Goal: Task Accomplishment & Management: Manage account settings

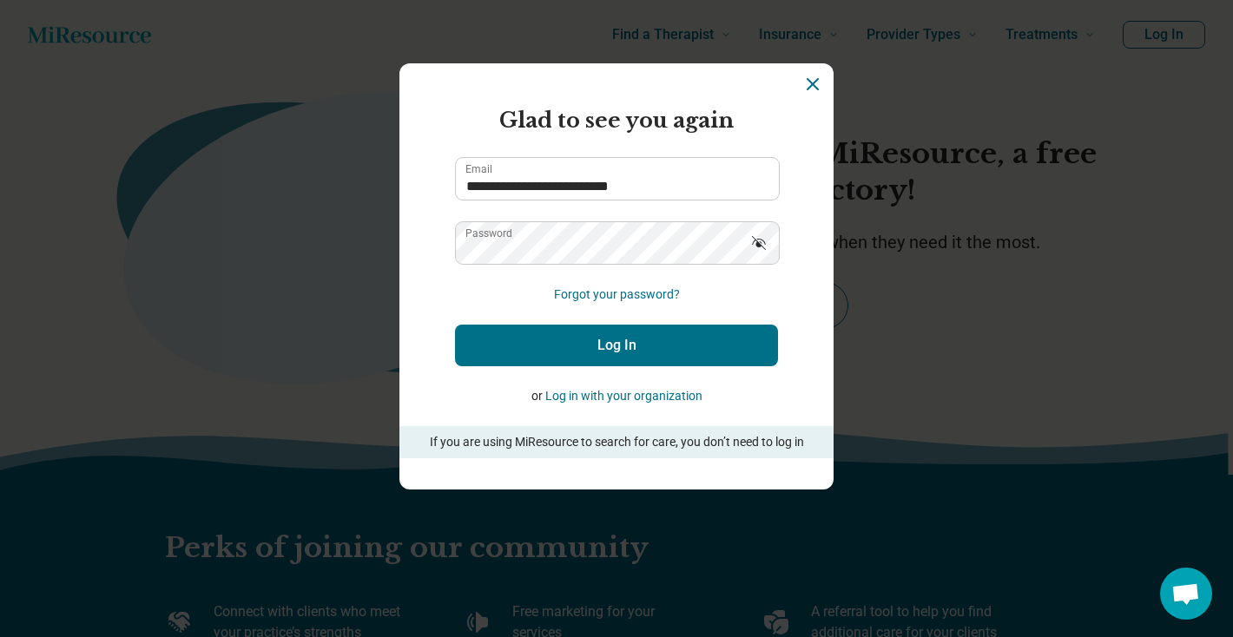
click at [612, 344] on button "Log In" at bounding box center [616, 346] width 323 height 42
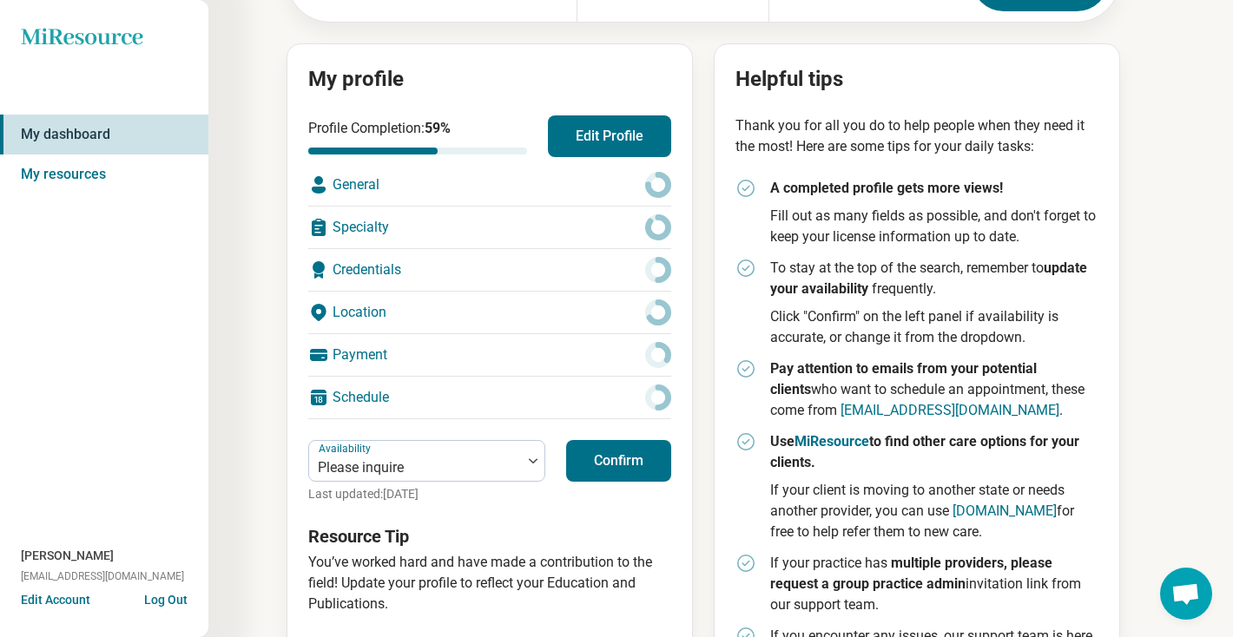
scroll to position [186, 0]
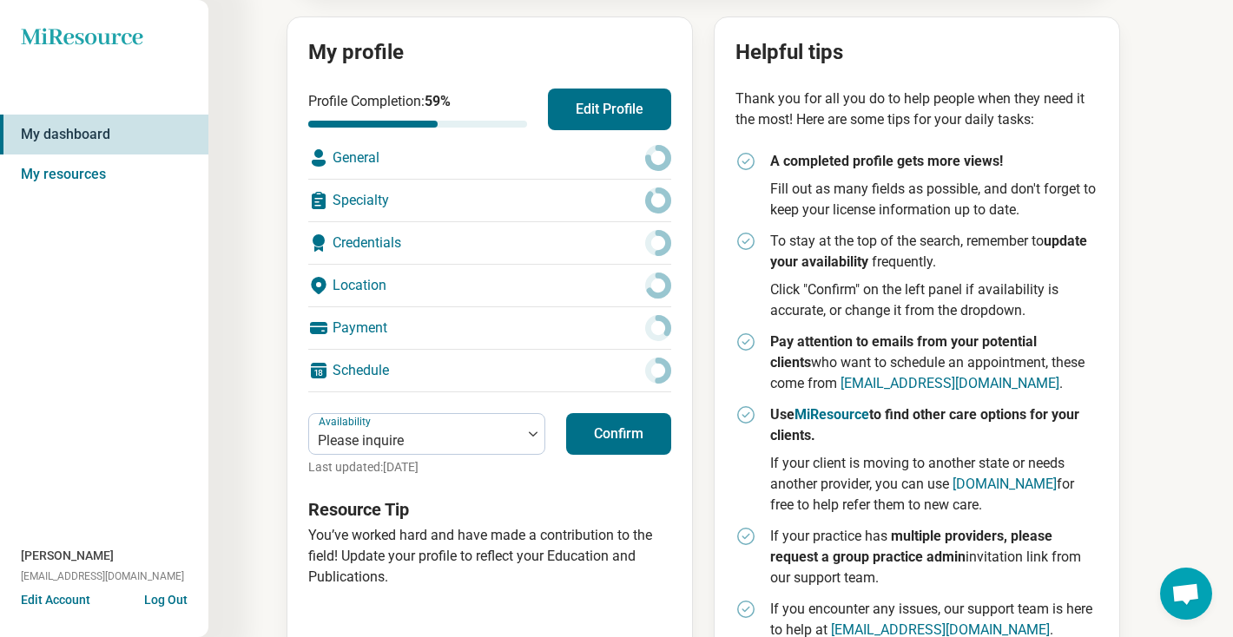
click at [438, 151] on div "General" at bounding box center [489, 158] width 363 height 42
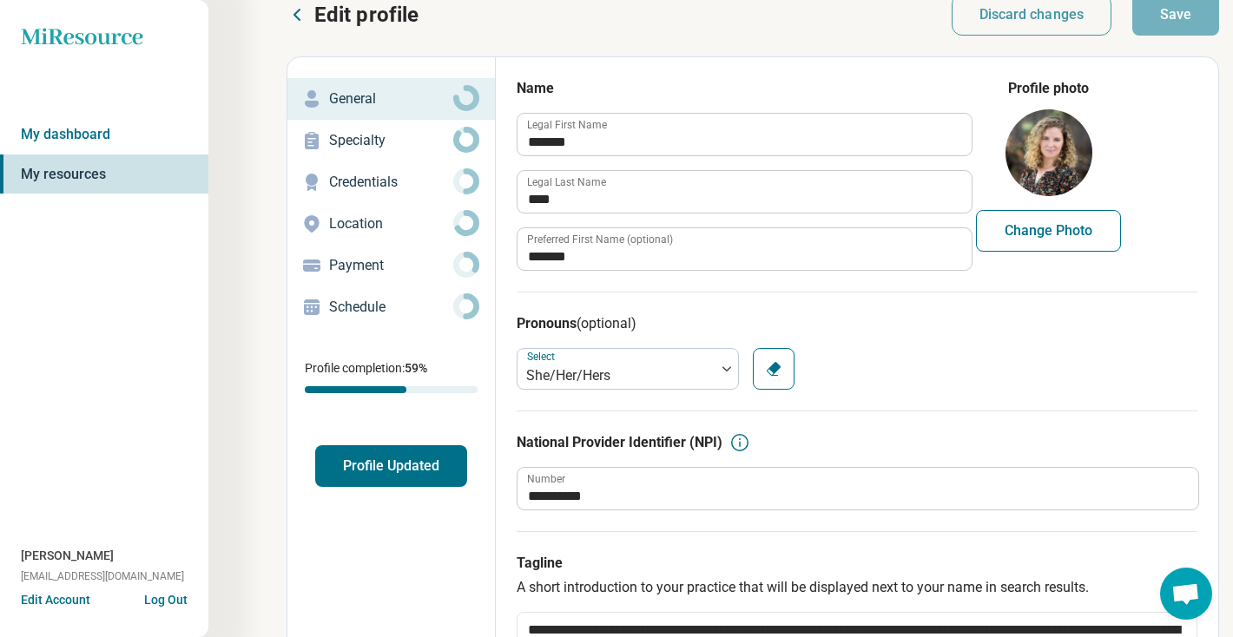
scroll to position [26, 0]
click at [378, 138] on p "Specialty" at bounding box center [391, 141] width 124 height 21
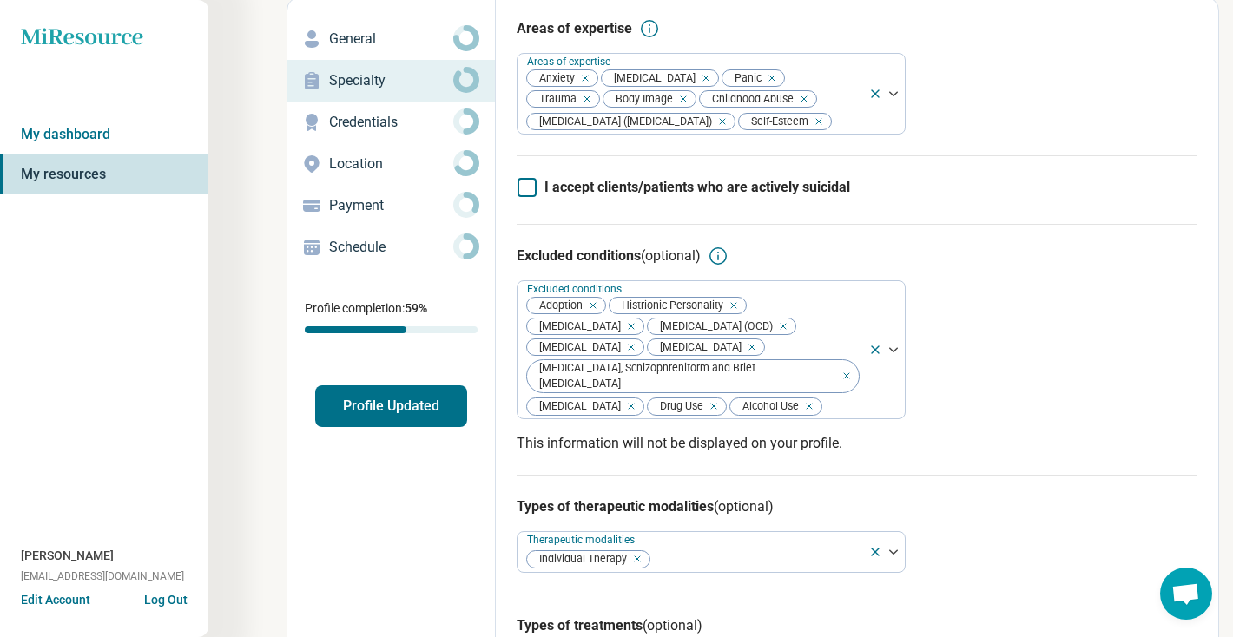
scroll to position [0, 0]
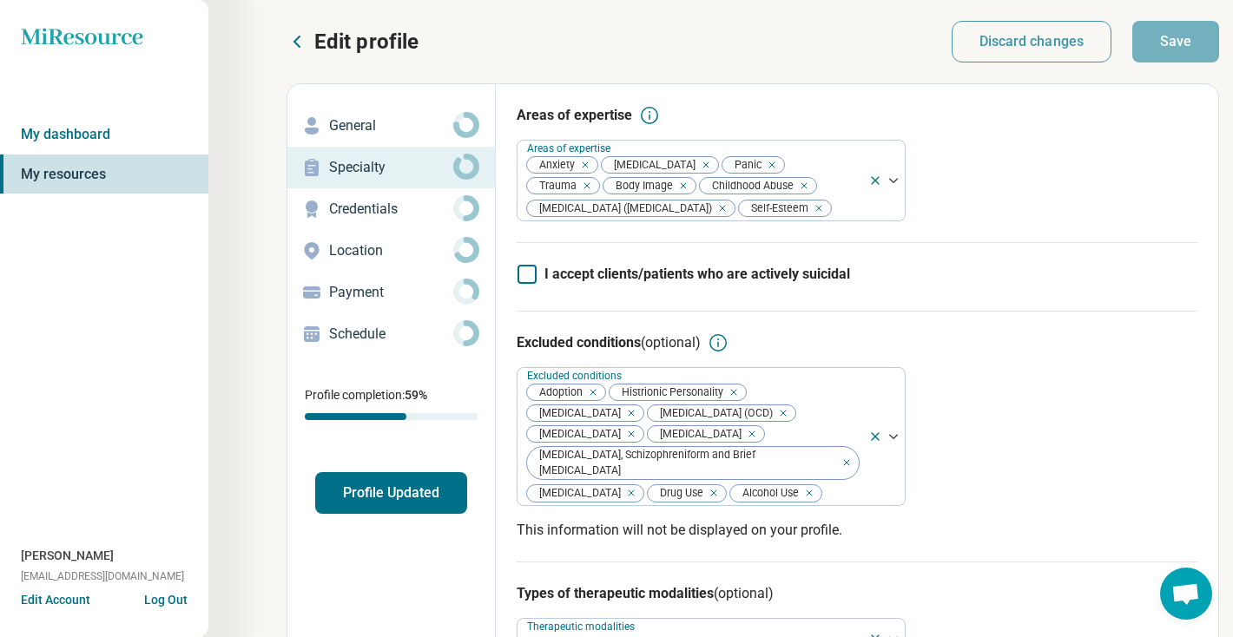
click at [347, 203] on p "Credentials" at bounding box center [391, 209] width 124 height 21
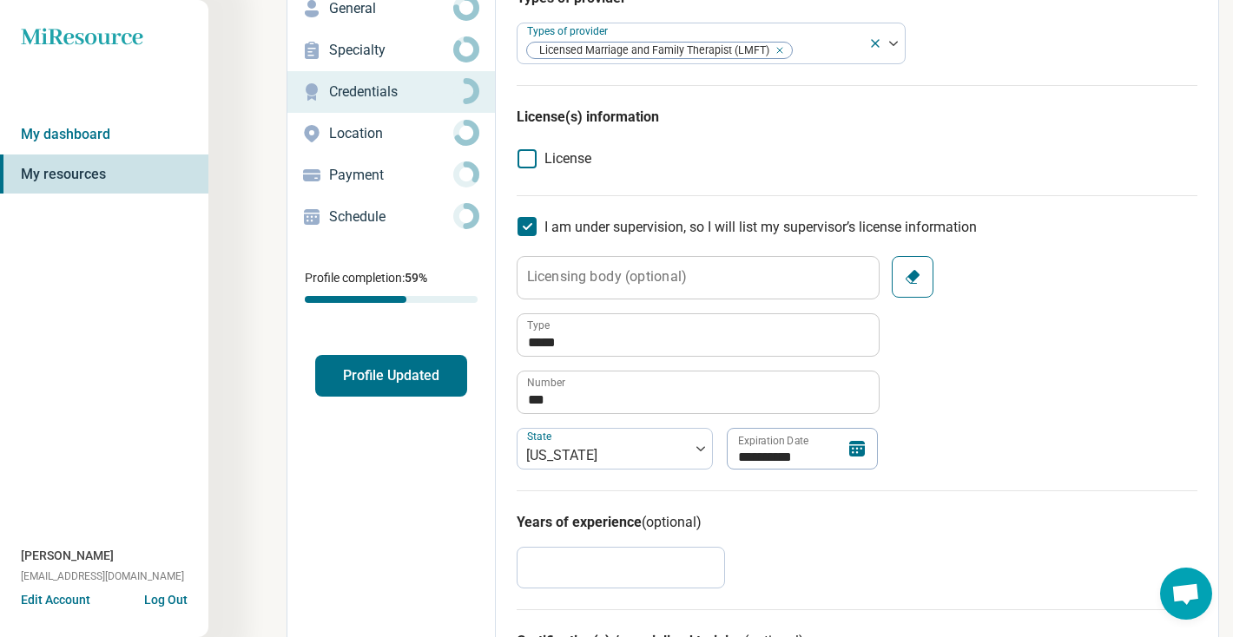
scroll to position [119, 0]
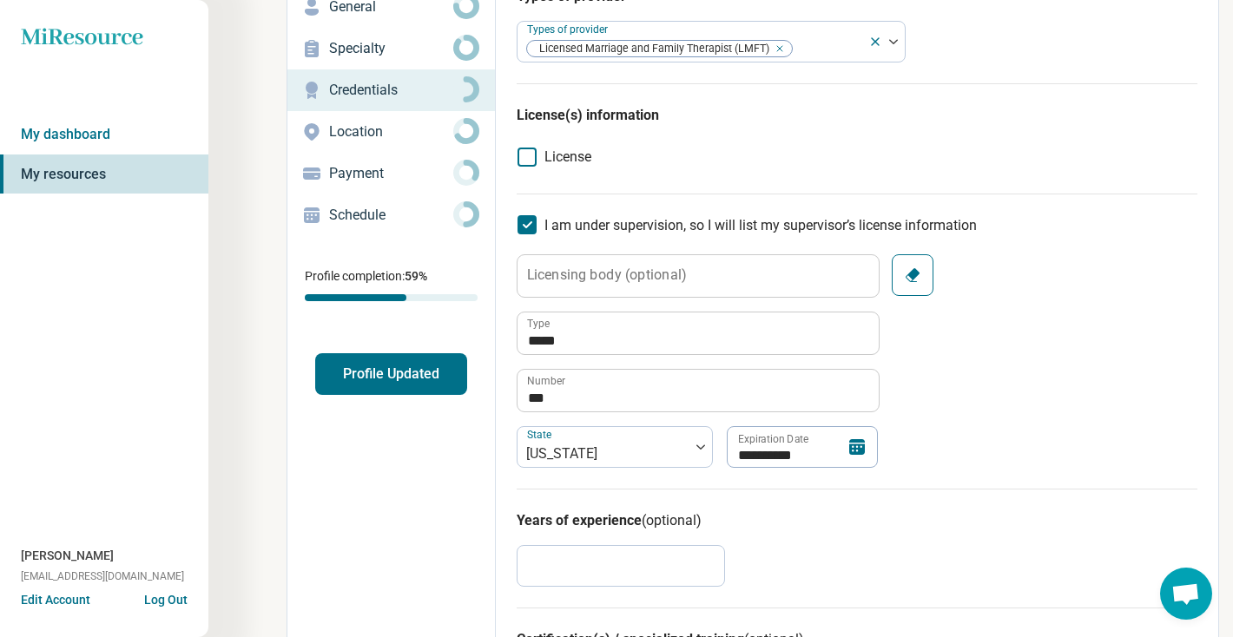
click at [525, 223] on icon at bounding box center [526, 224] width 19 height 19
type textarea "*"
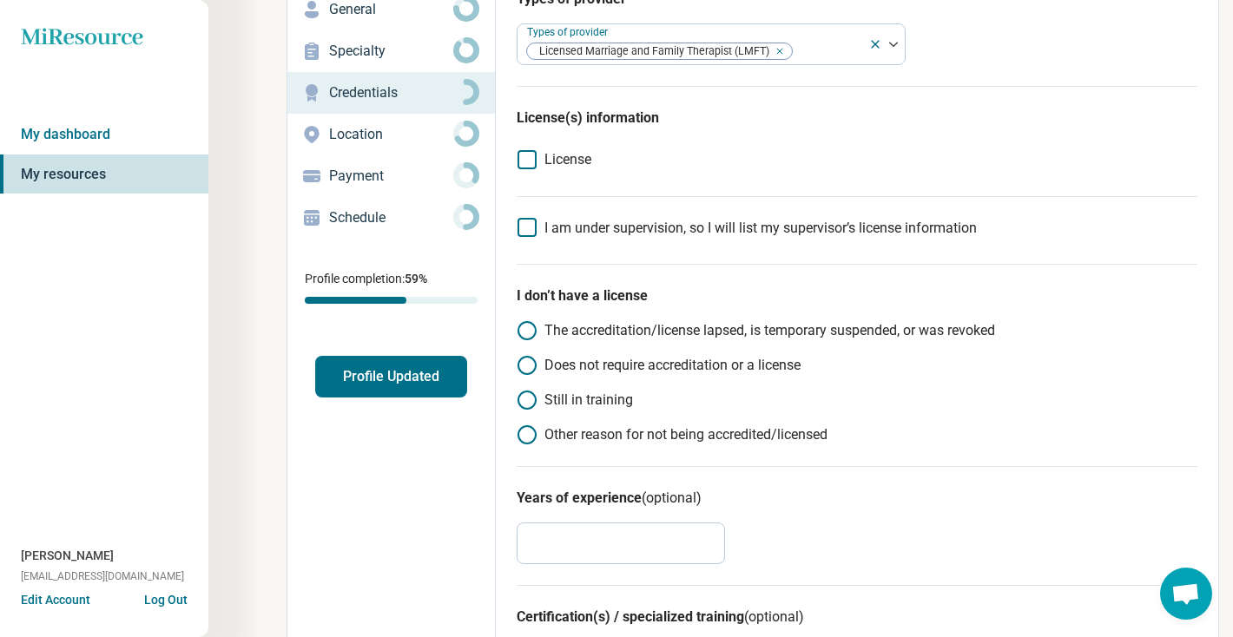
scroll to position [115, 0]
click at [523, 161] on icon at bounding box center [526, 160] width 19 height 19
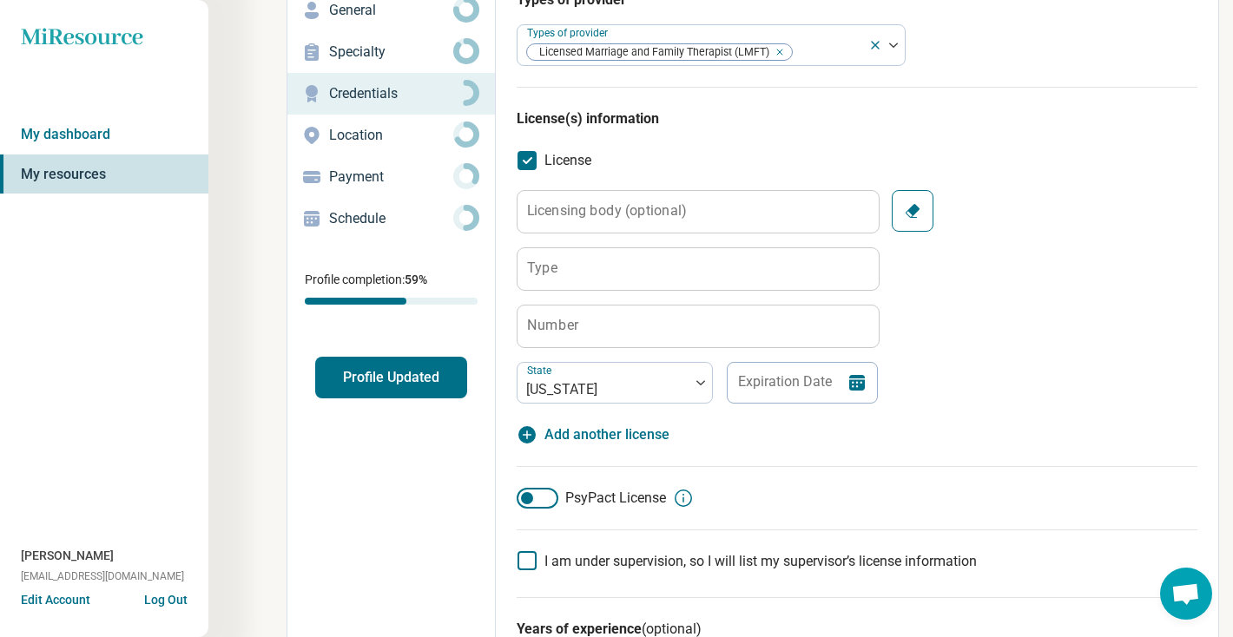
scroll to position [9, 0]
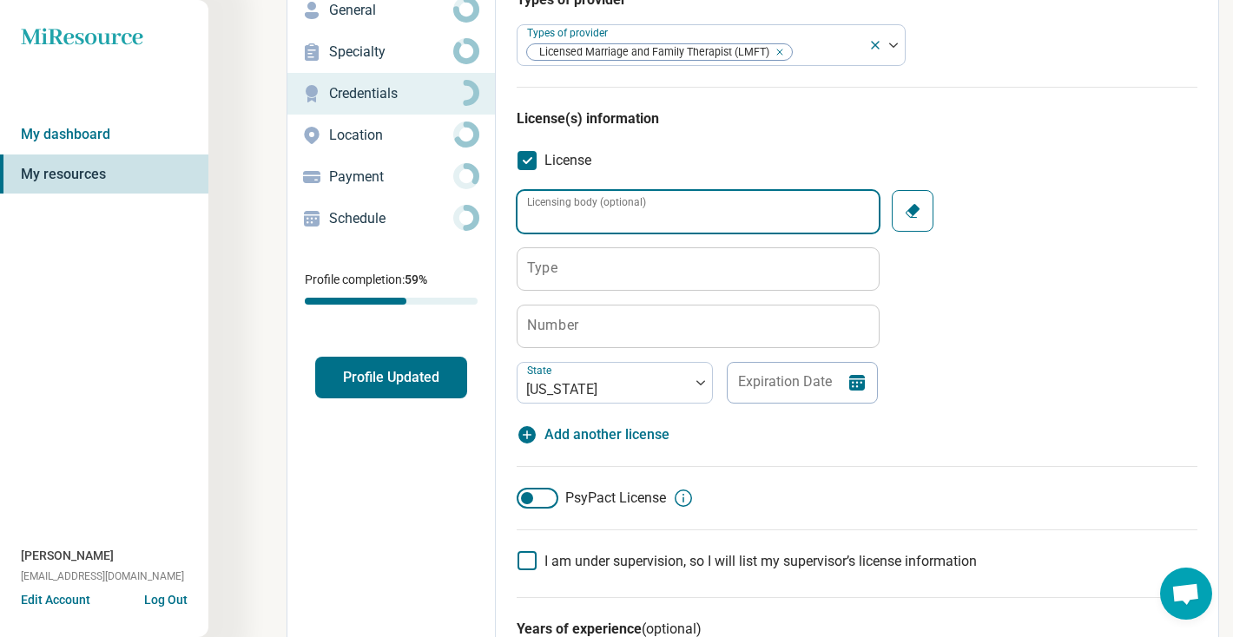
click at [576, 200] on input "Licensing body (optional)" at bounding box center [697, 212] width 361 height 42
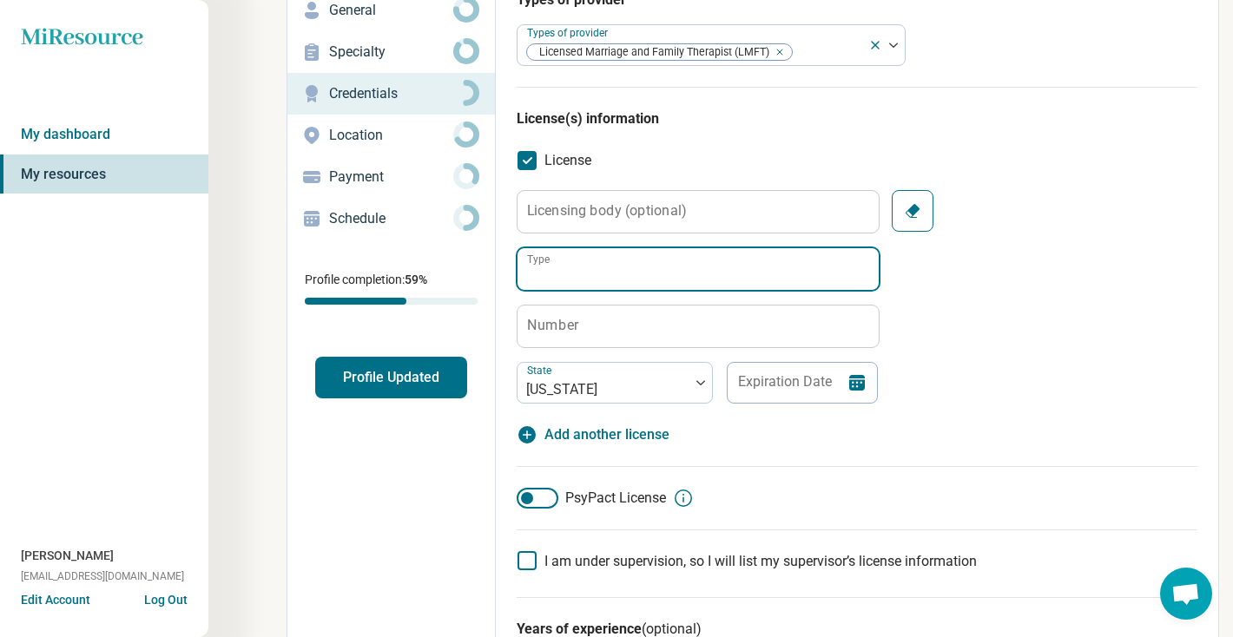
click at [596, 286] on input "Type" at bounding box center [697, 269] width 361 height 42
type input "*"
type input "*****"
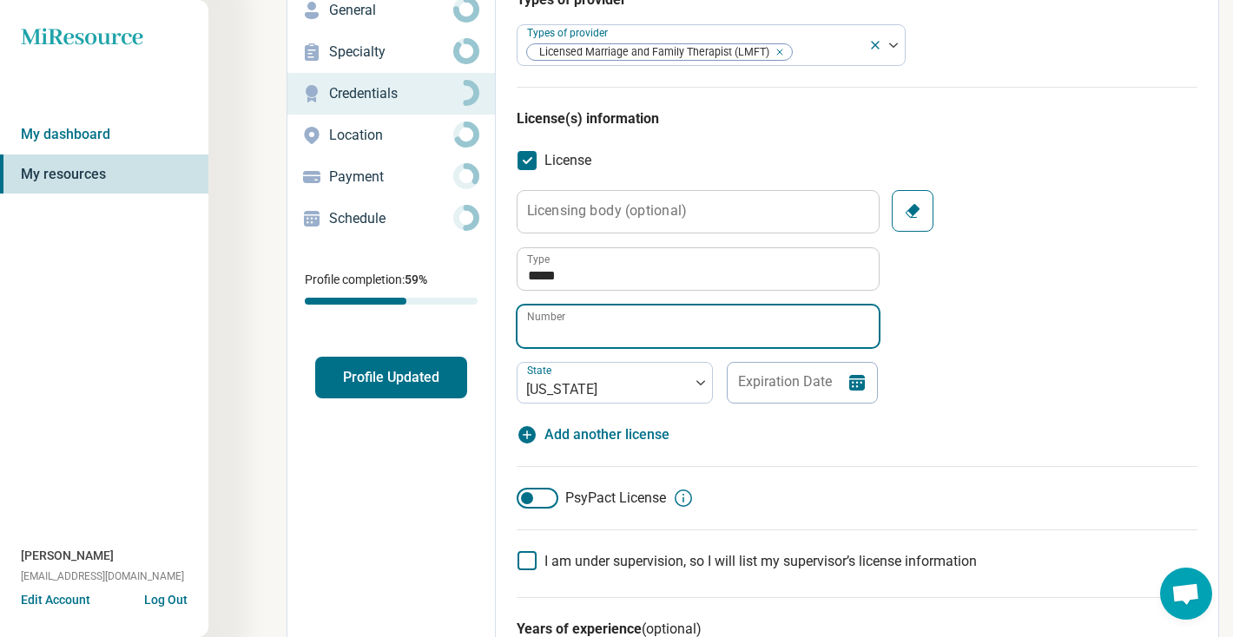
click at [596, 338] on input "Number" at bounding box center [697, 327] width 361 height 42
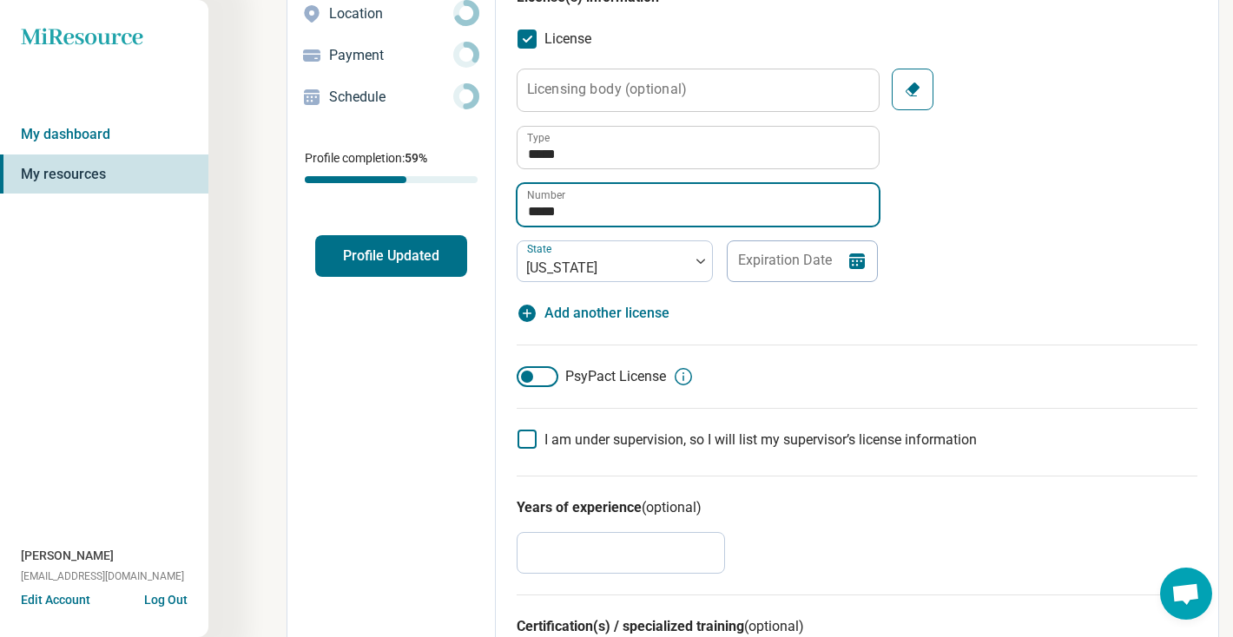
scroll to position [245, 0]
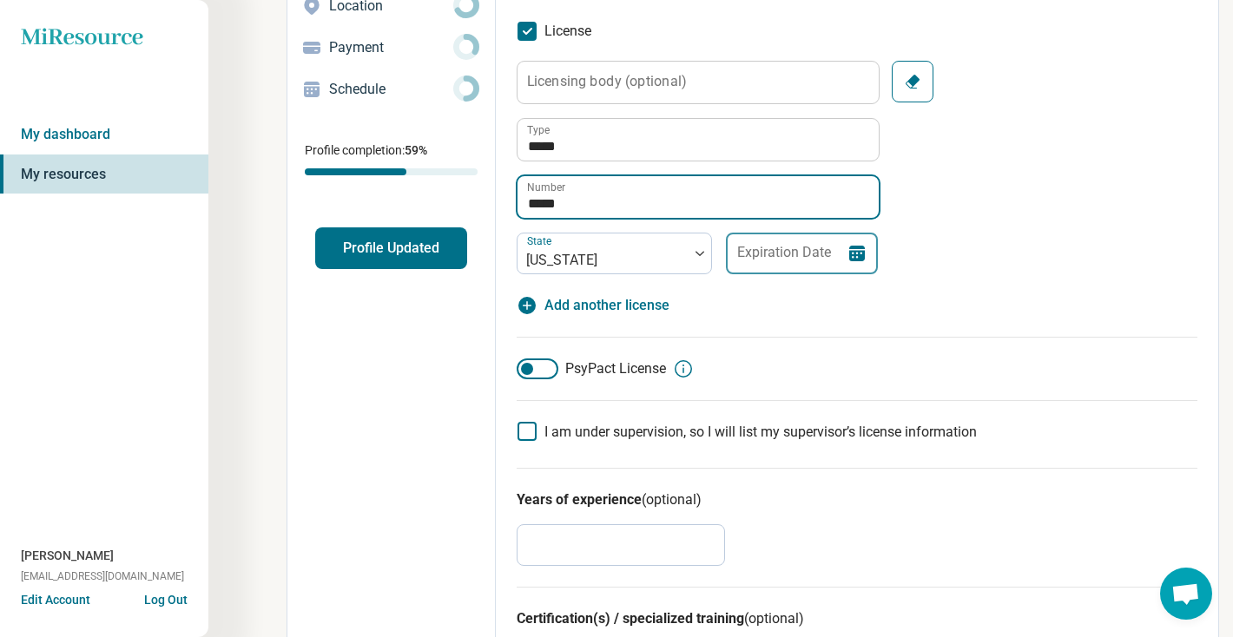
type input "*****"
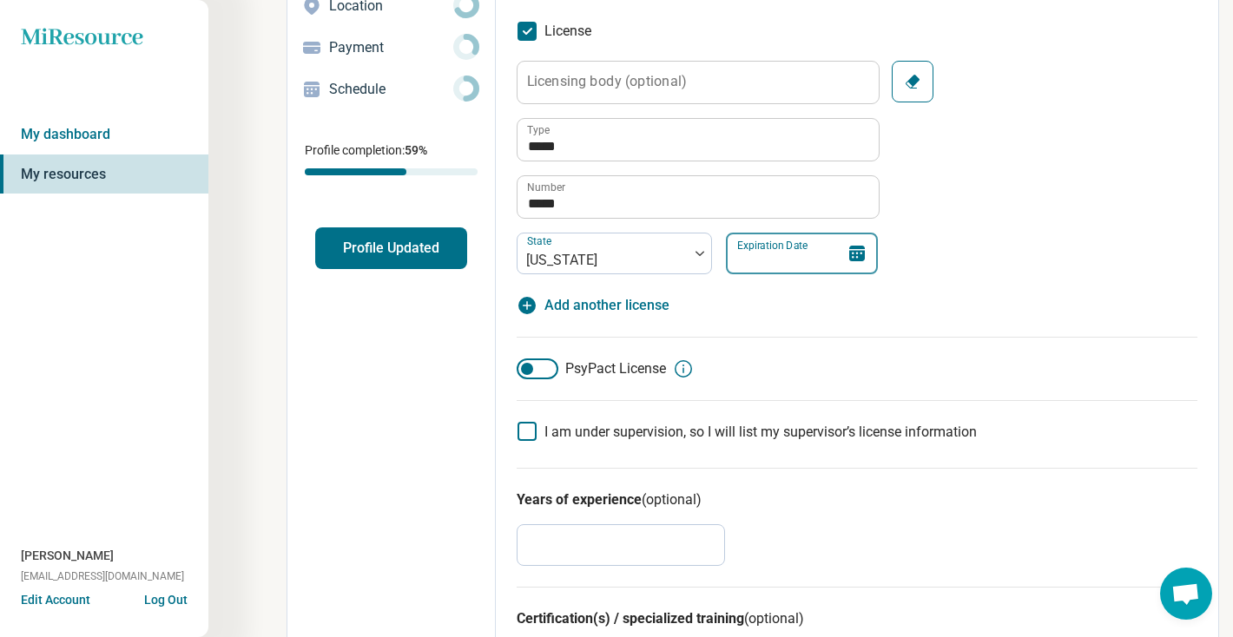
click at [800, 253] on input "Expiration Date" at bounding box center [802, 254] width 152 height 42
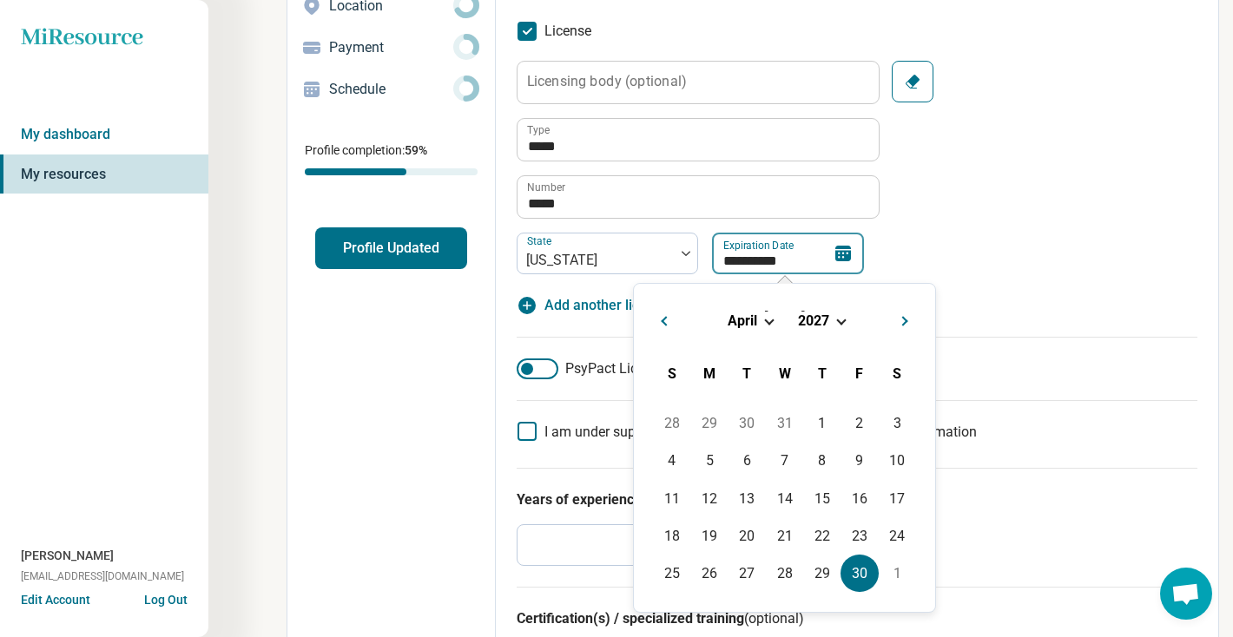
type input "**********"
click at [1004, 261] on div "**********" at bounding box center [857, 168] width 681 height 214
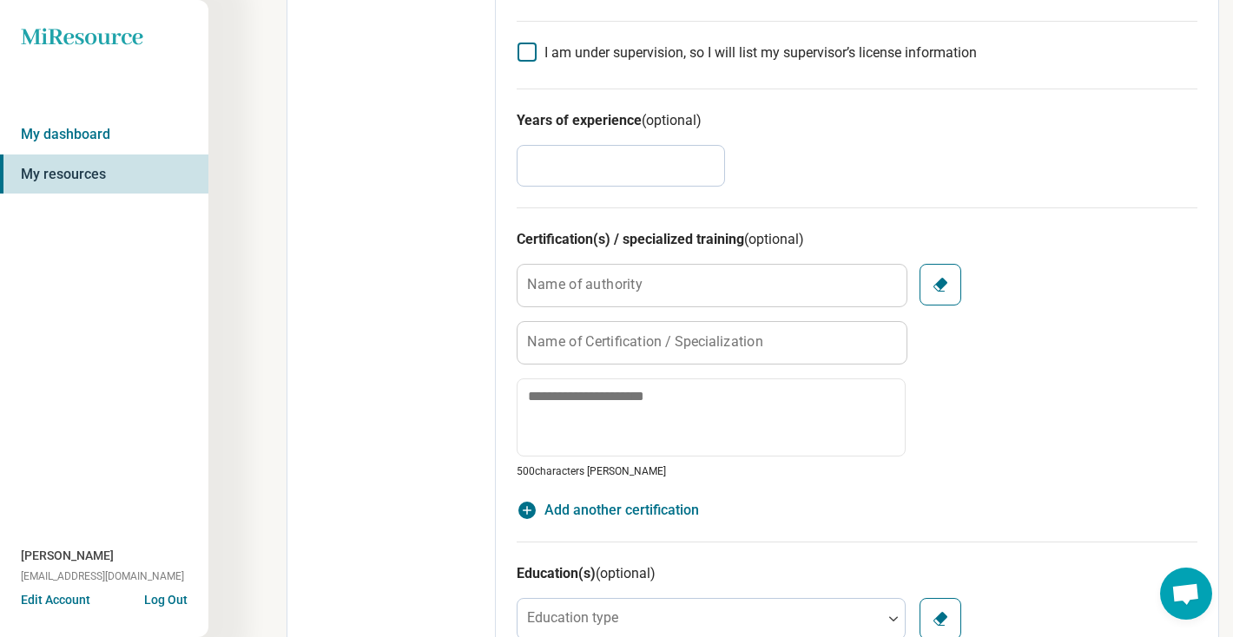
scroll to position [619, 0]
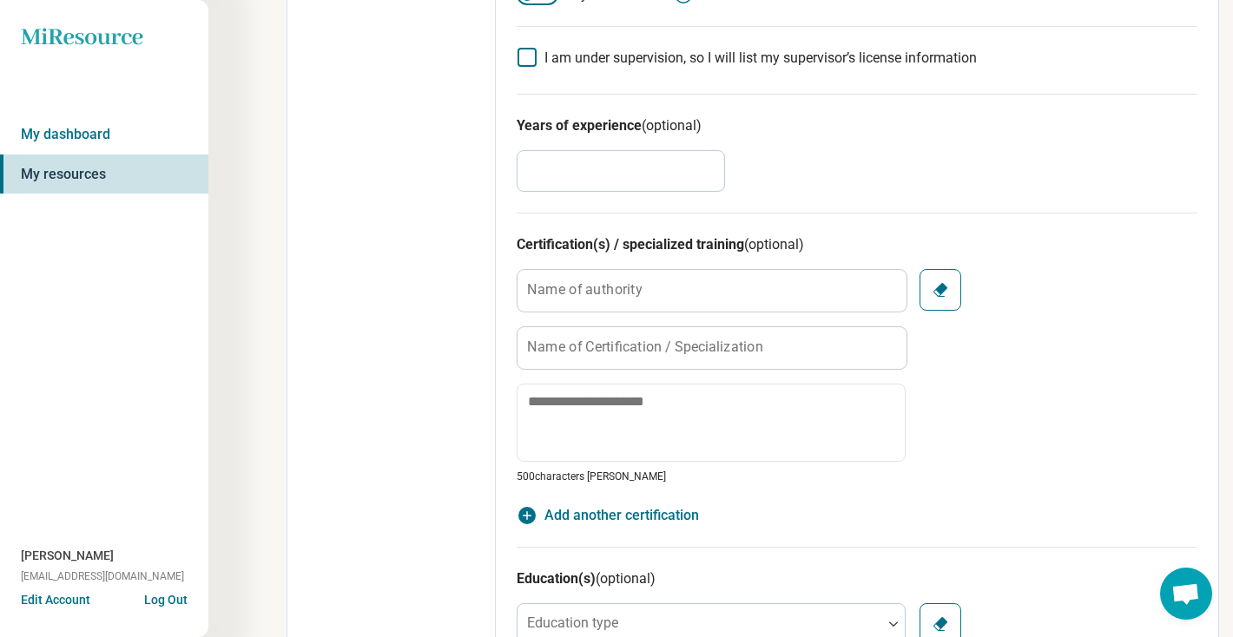
click at [635, 176] on input "*" at bounding box center [621, 171] width 208 height 42
click at [379, 279] on div "Edit profile General Specialty Credentials Location Payment Schedule Profile co…" at bounding box center [391, 462] width 208 height 1995
click at [540, 172] on input "*" at bounding box center [621, 171] width 208 height 42
type input "*"
click at [1030, 344] on div "Name of authority Name of Certification / Specialization 500 characters [PERSON…" at bounding box center [857, 376] width 681 height 215
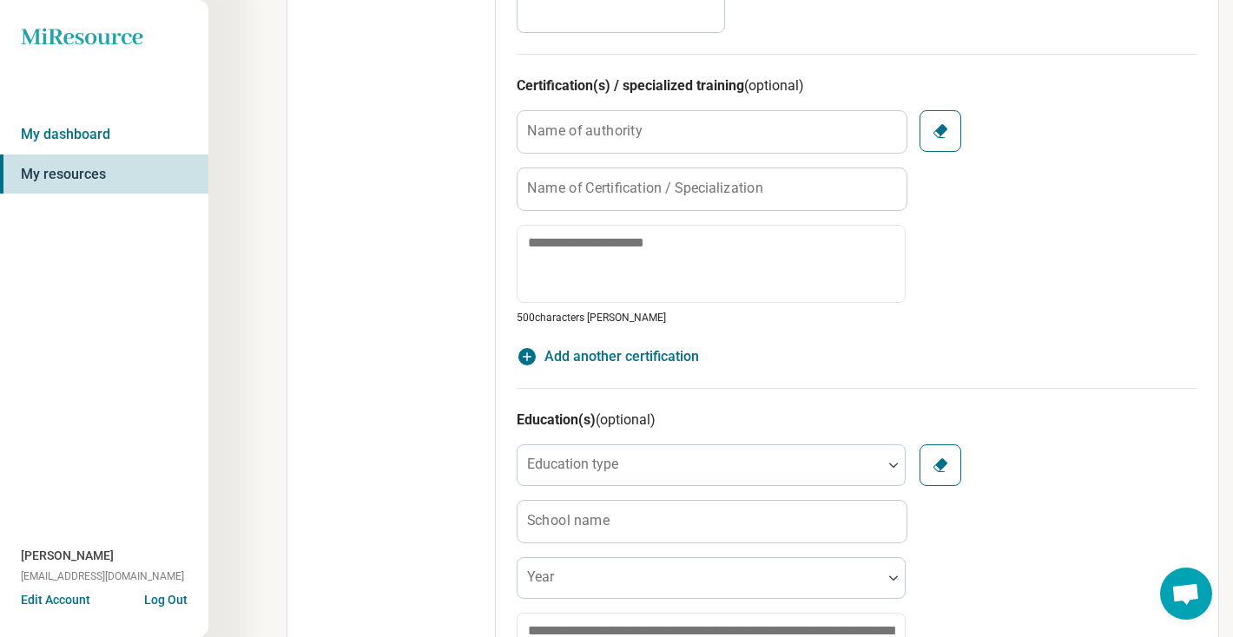
scroll to position [794, 0]
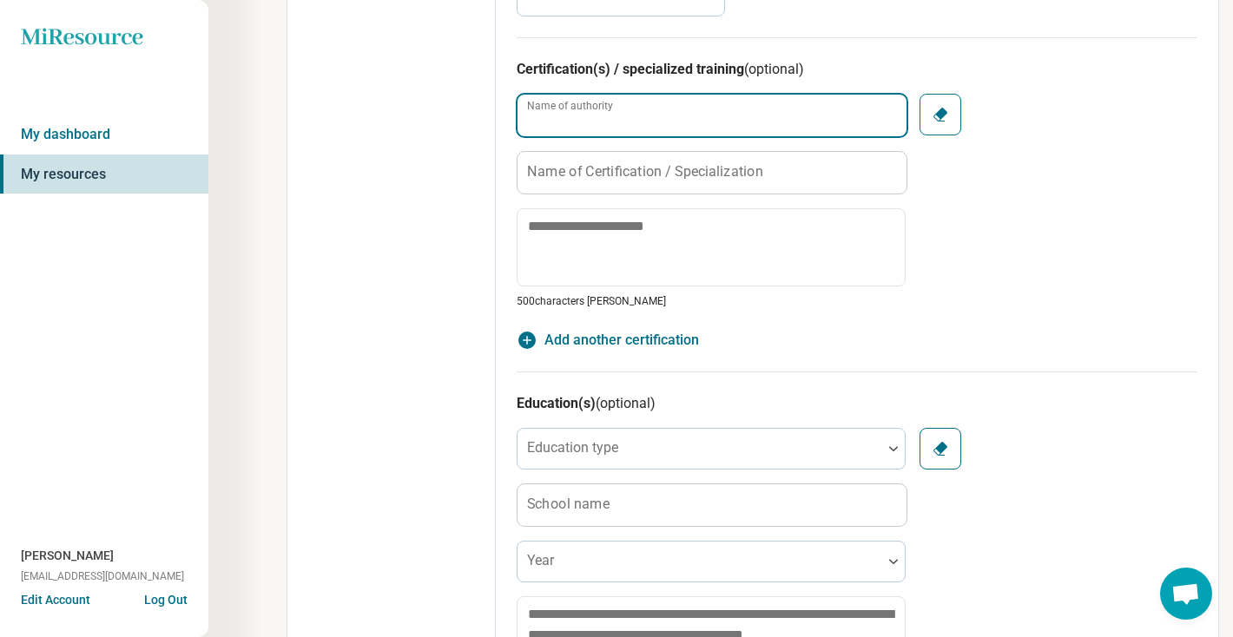
click at [644, 115] on input "Name of authority" at bounding box center [711, 116] width 389 height 42
type input "**********"
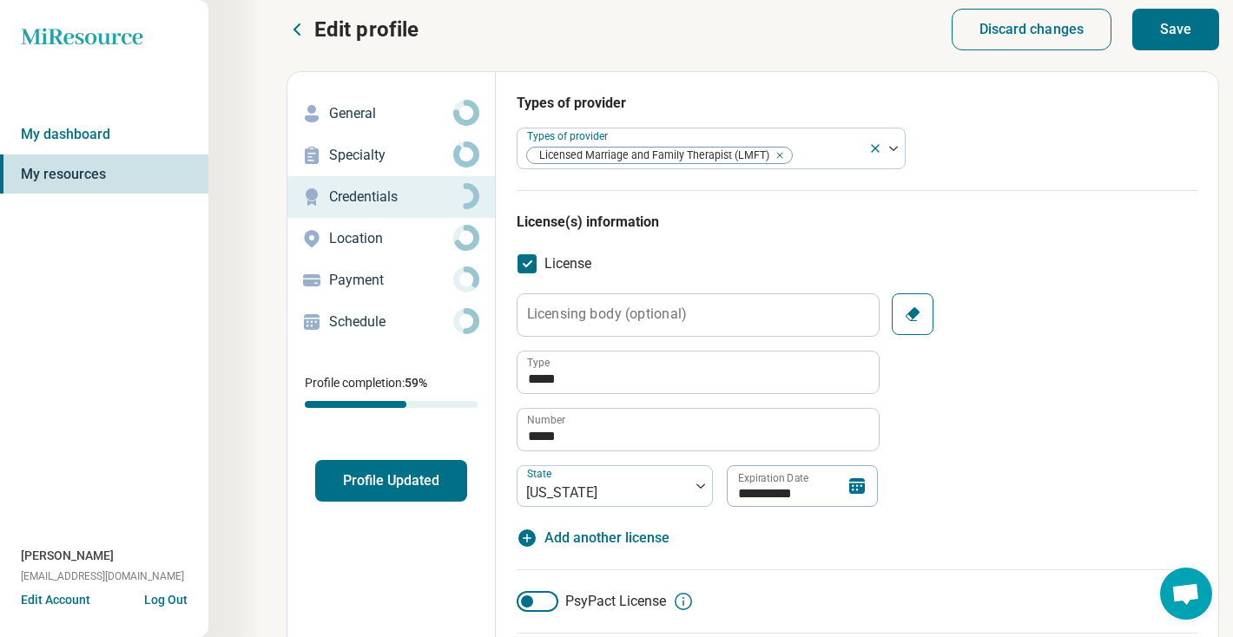
scroll to position [0, 0]
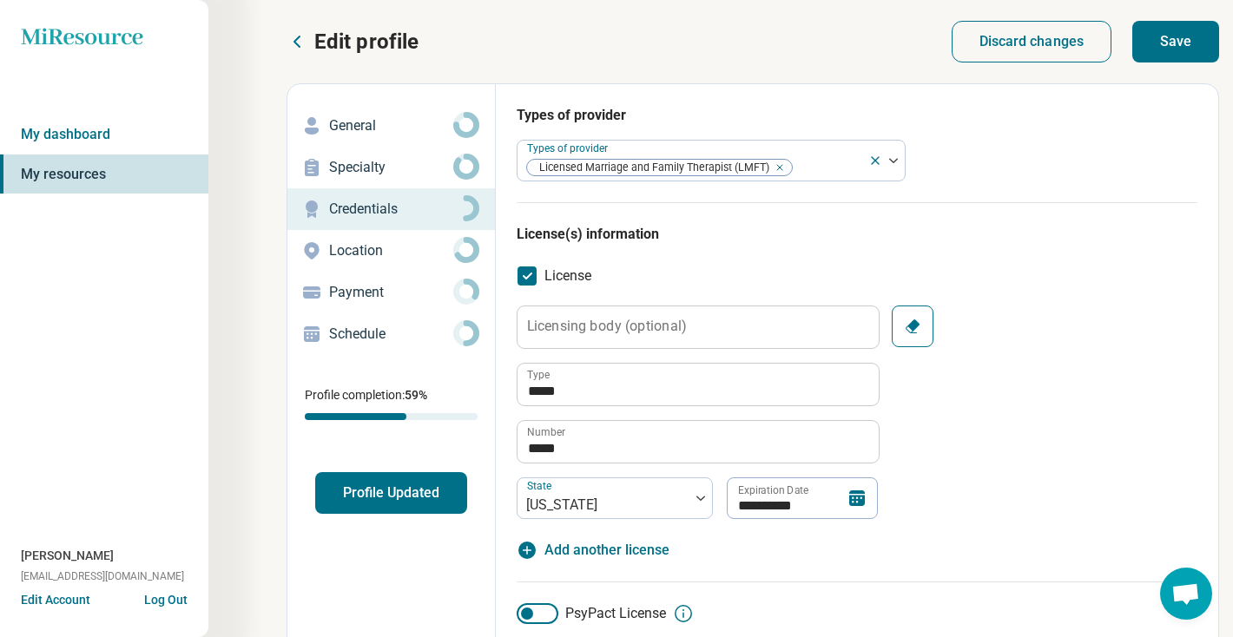
type input "**********"
click at [381, 498] on button "Profile Updated" at bounding box center [391, 493] width 152 height 42
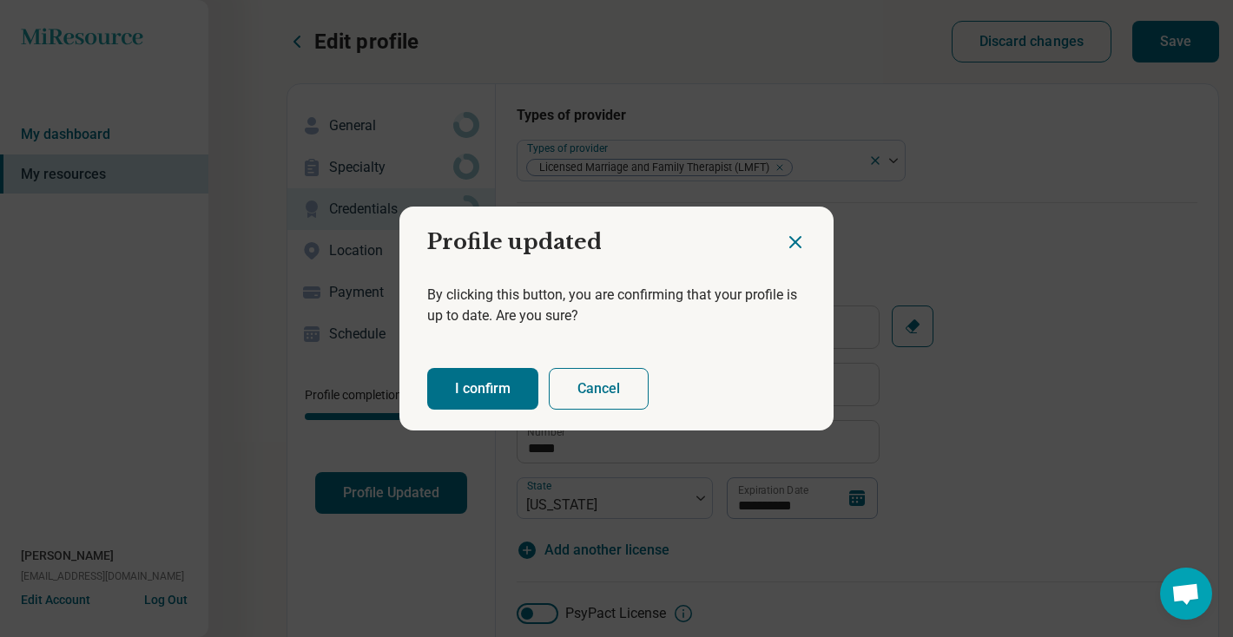
click at [490, 387] on button "I confirm" at bounding box center [482, 389] width 111 height 42
